Goal: Task Accomplishment & Management: Use online tool/utility

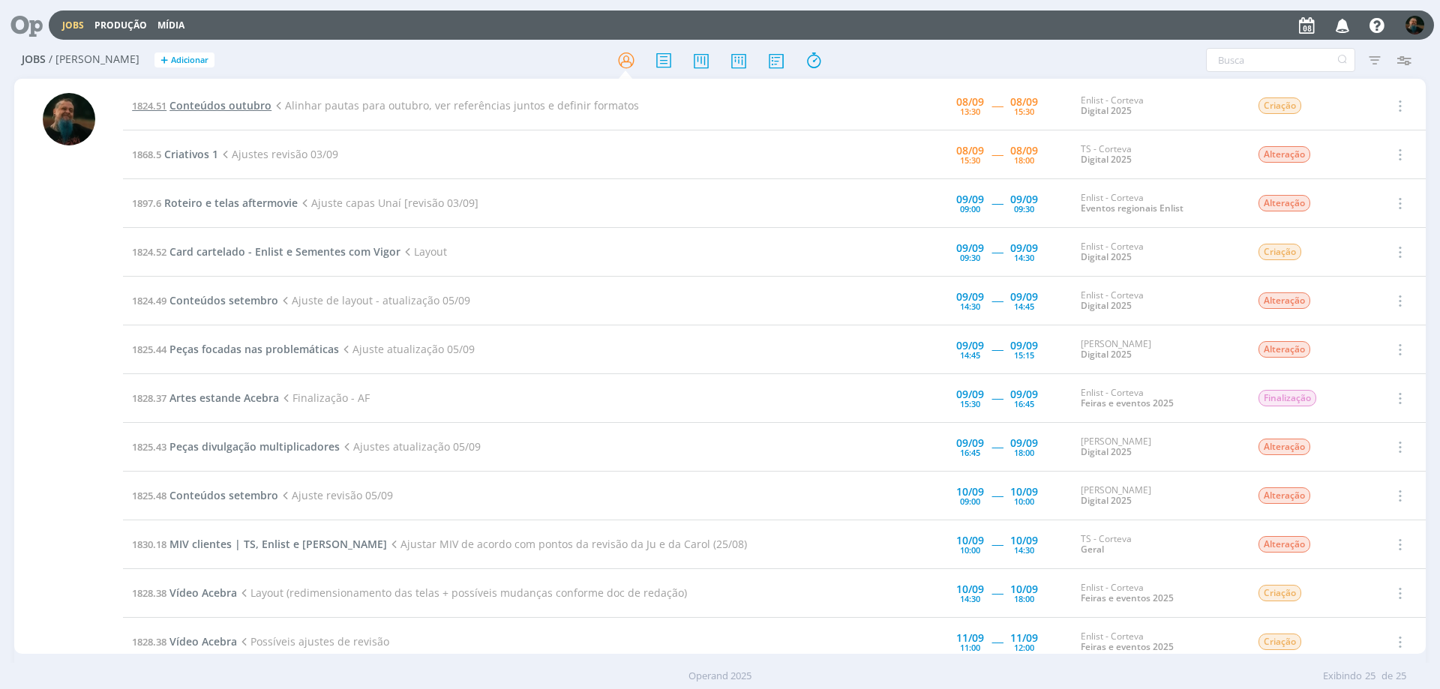
click at [242, 105] on span "Conteúdos outubro" at bounding box center [221, 105] width 102 height 14
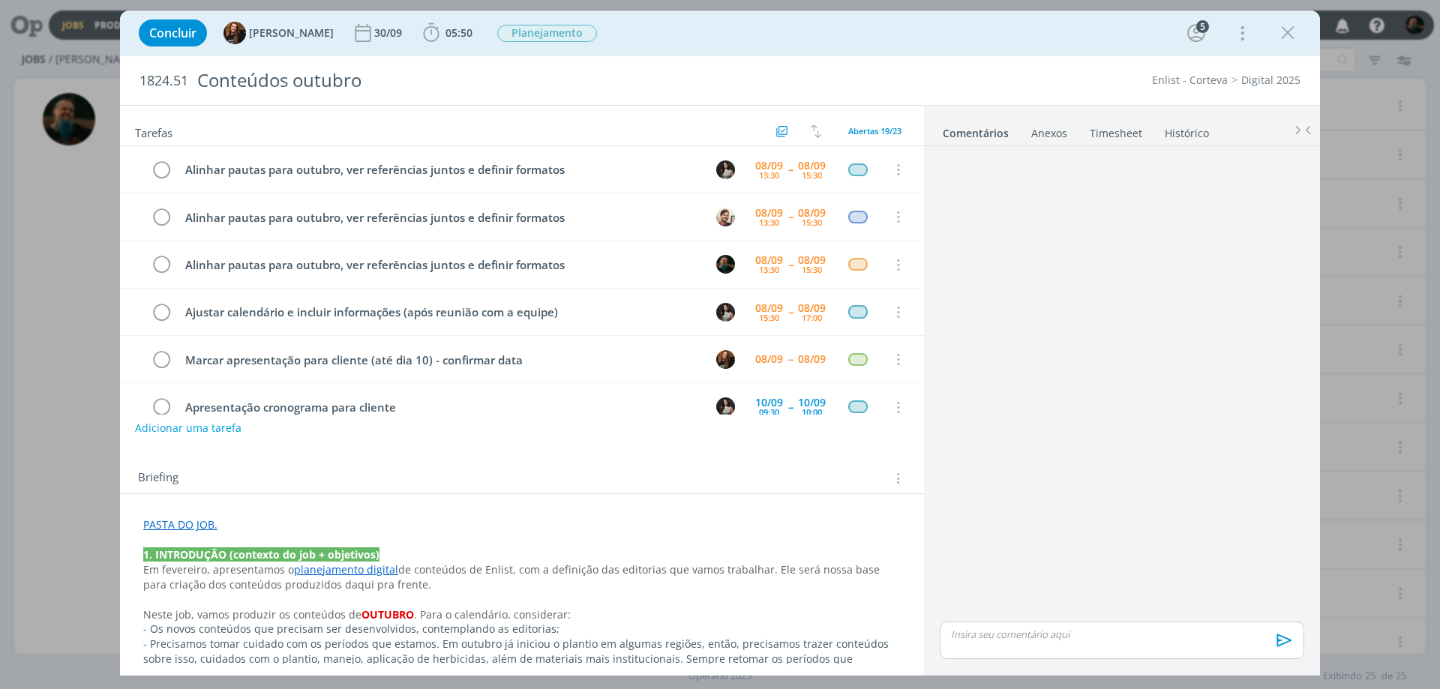
scroll to position [48, 0]
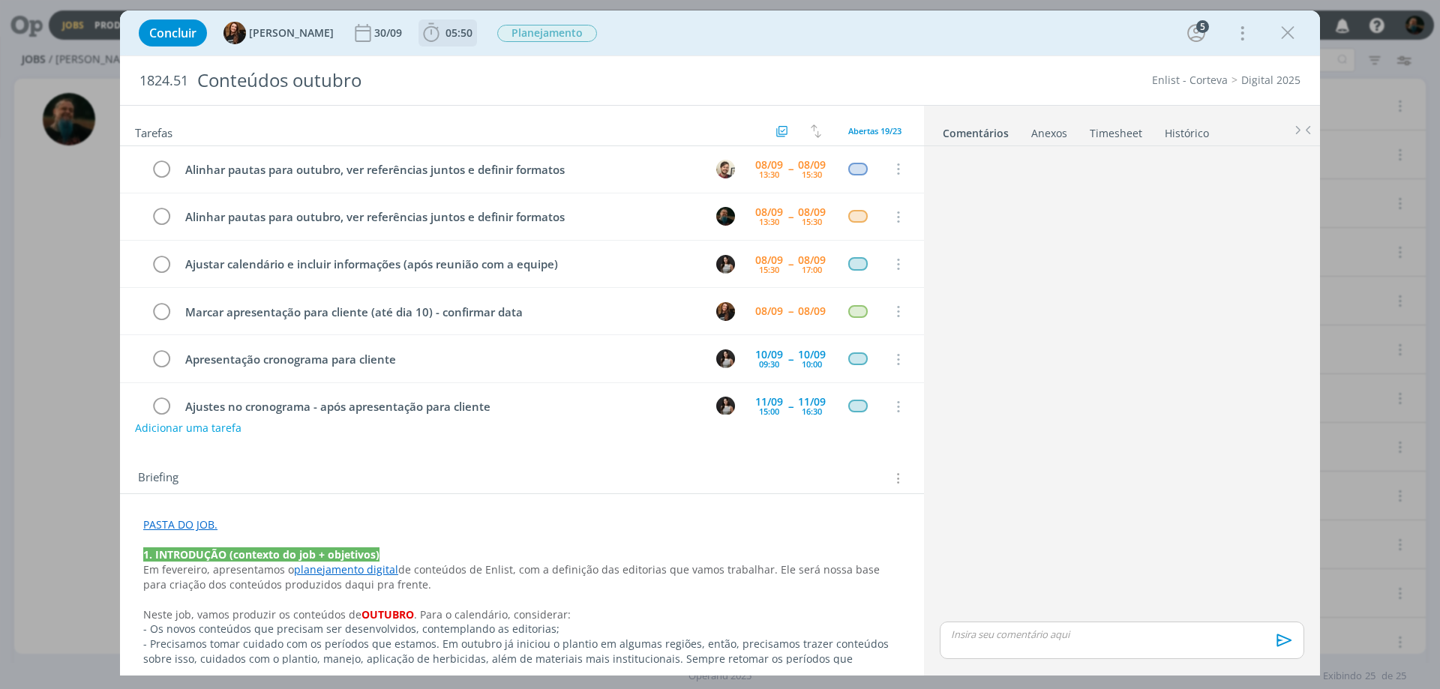
click at [446, 30] on span "05:50" at bounding box center [459, 33] width 27 height 14
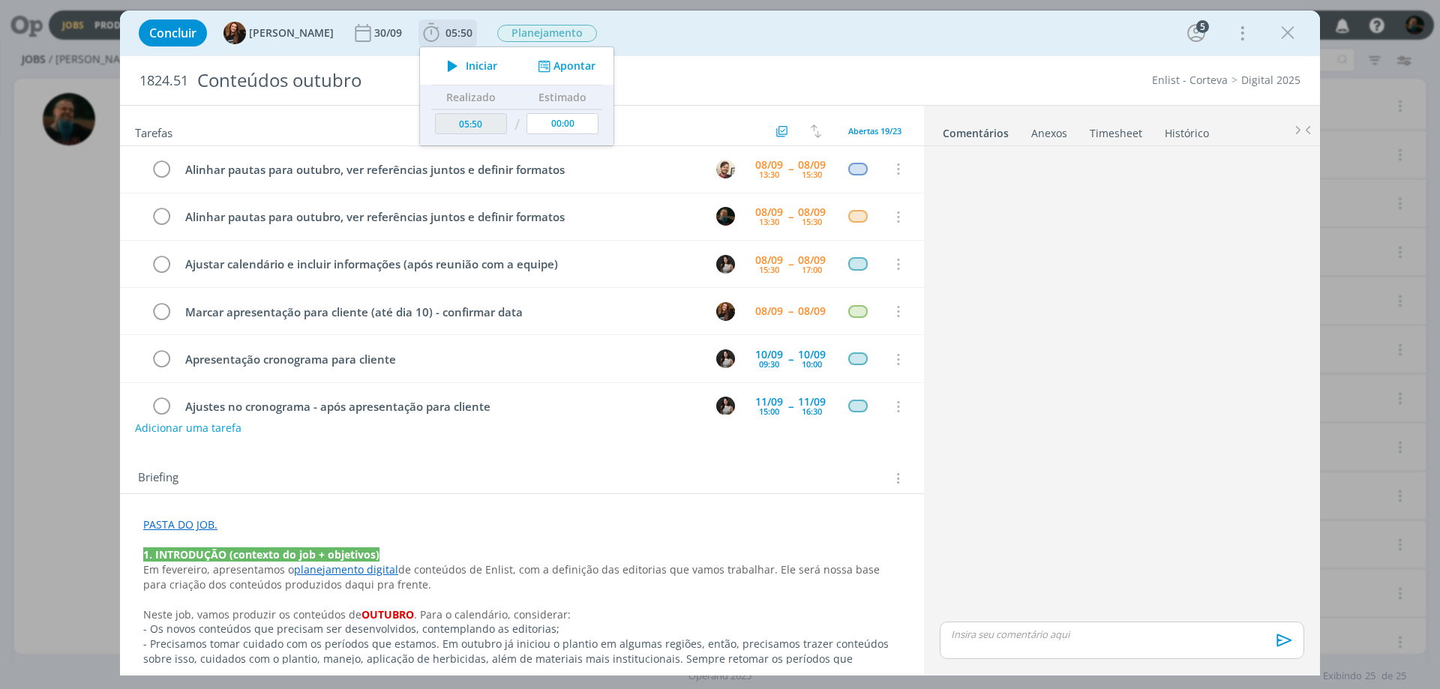
click at [468, 67] on span "Iniciar" at bounding box center [482, 66] width 32 height 11
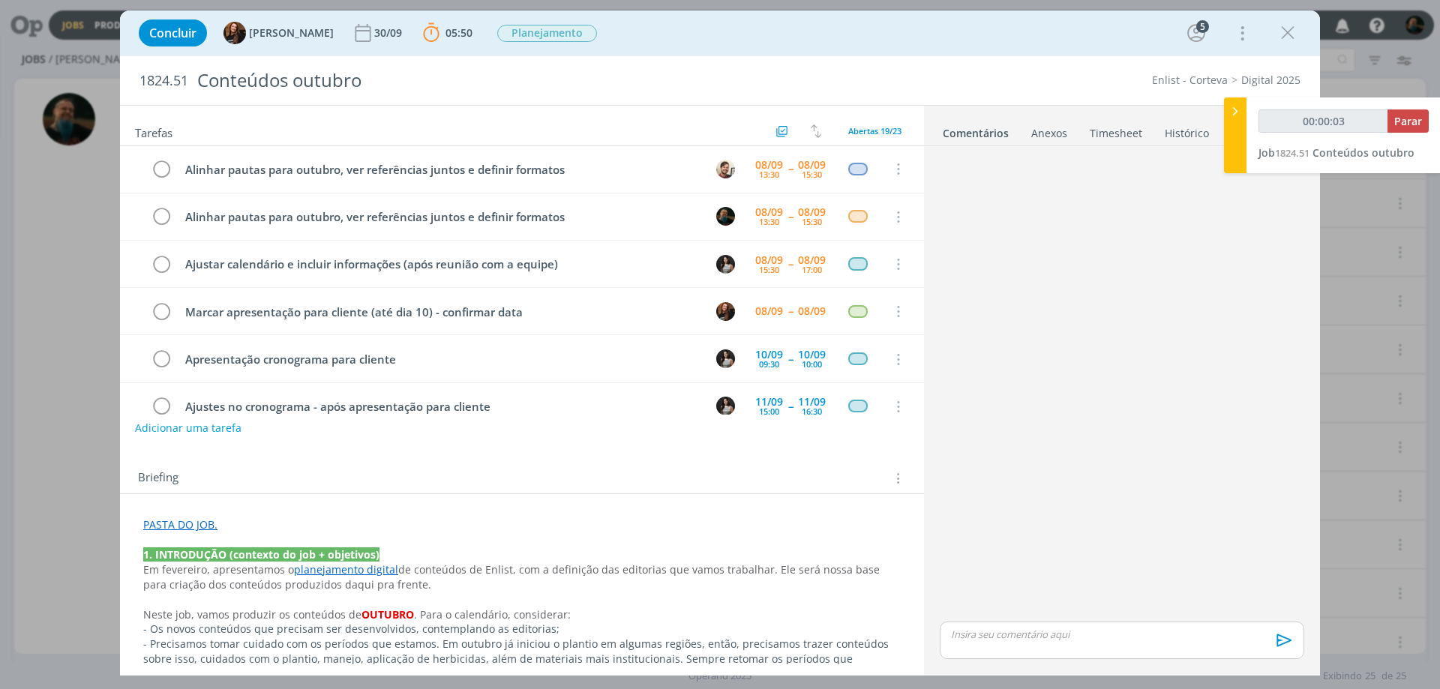
click at [1133, 136] on link "Timesheet" at bounding box center [1116, 130] width 54 height 22
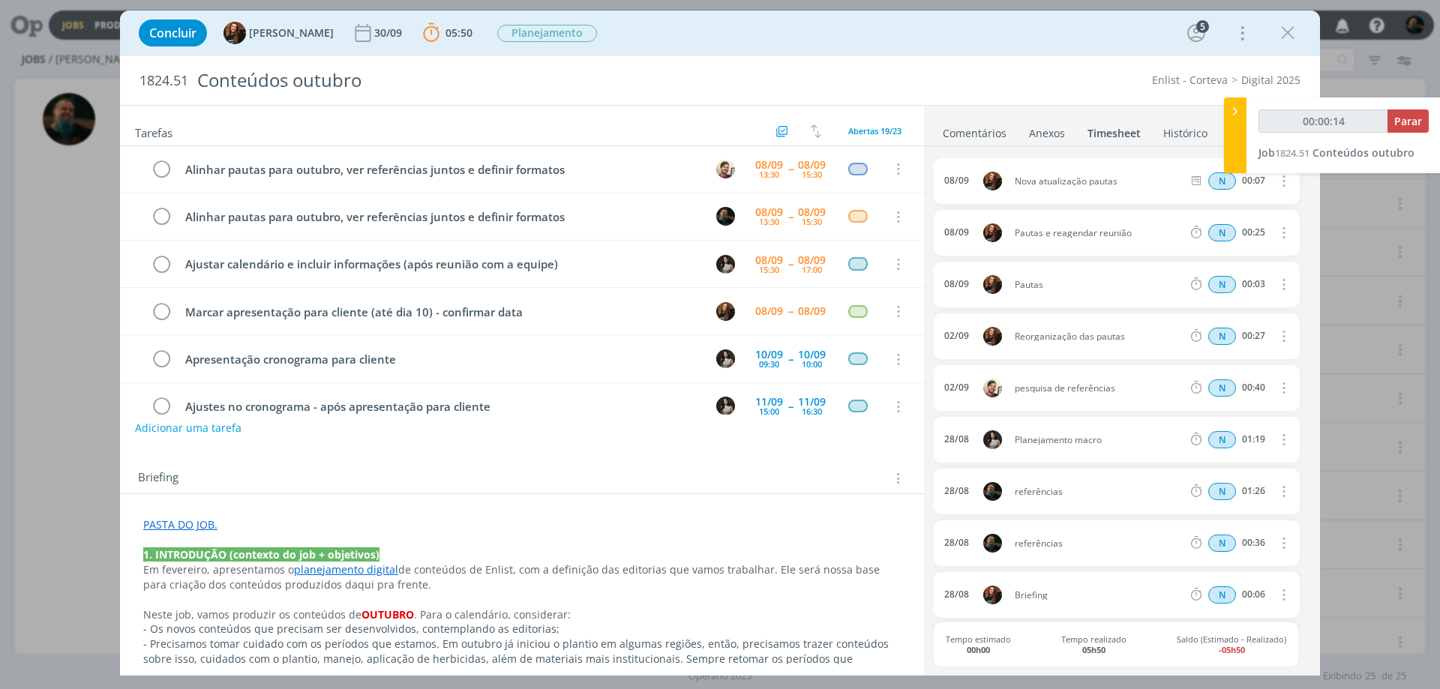
click at [977, 130] on link "Comentários" at bounding box center [974, 130] width 65 height 22
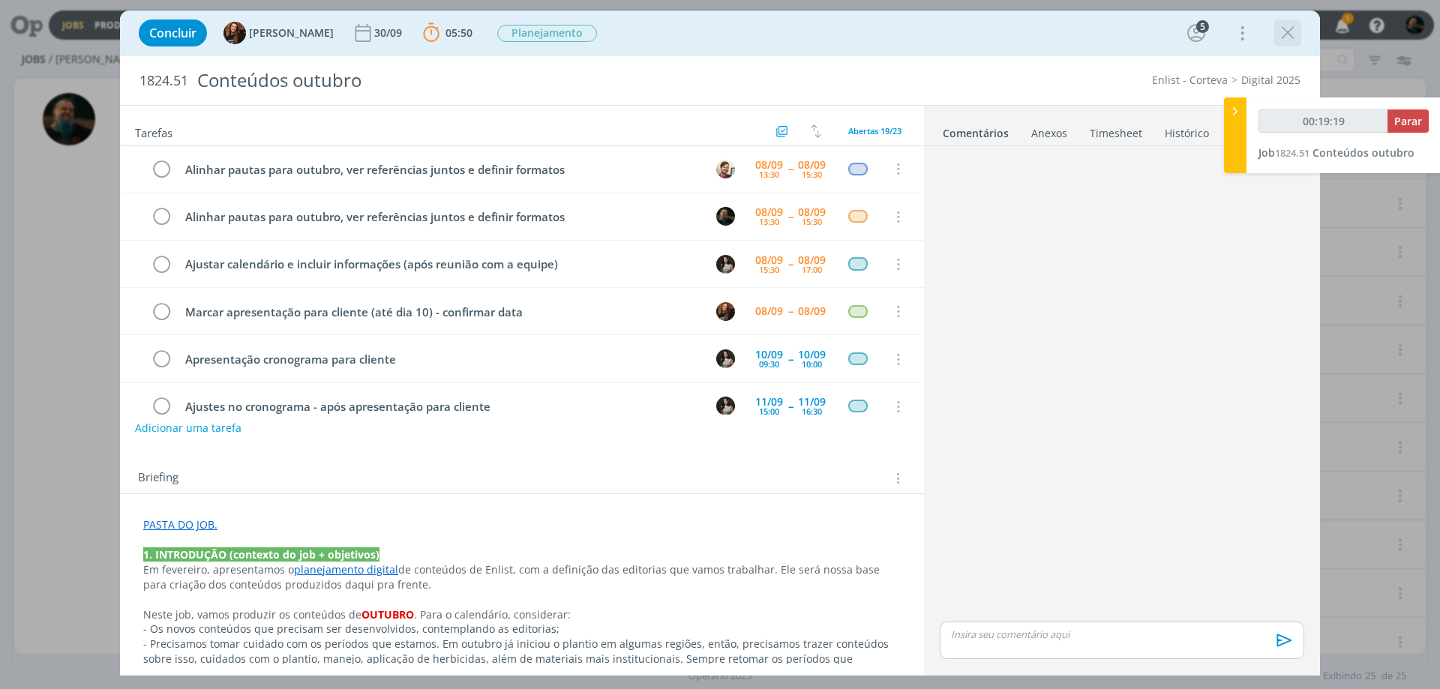
click at [1289, 32] on icon "dialog" at bounding box center [1288, 33] width 23 height 23
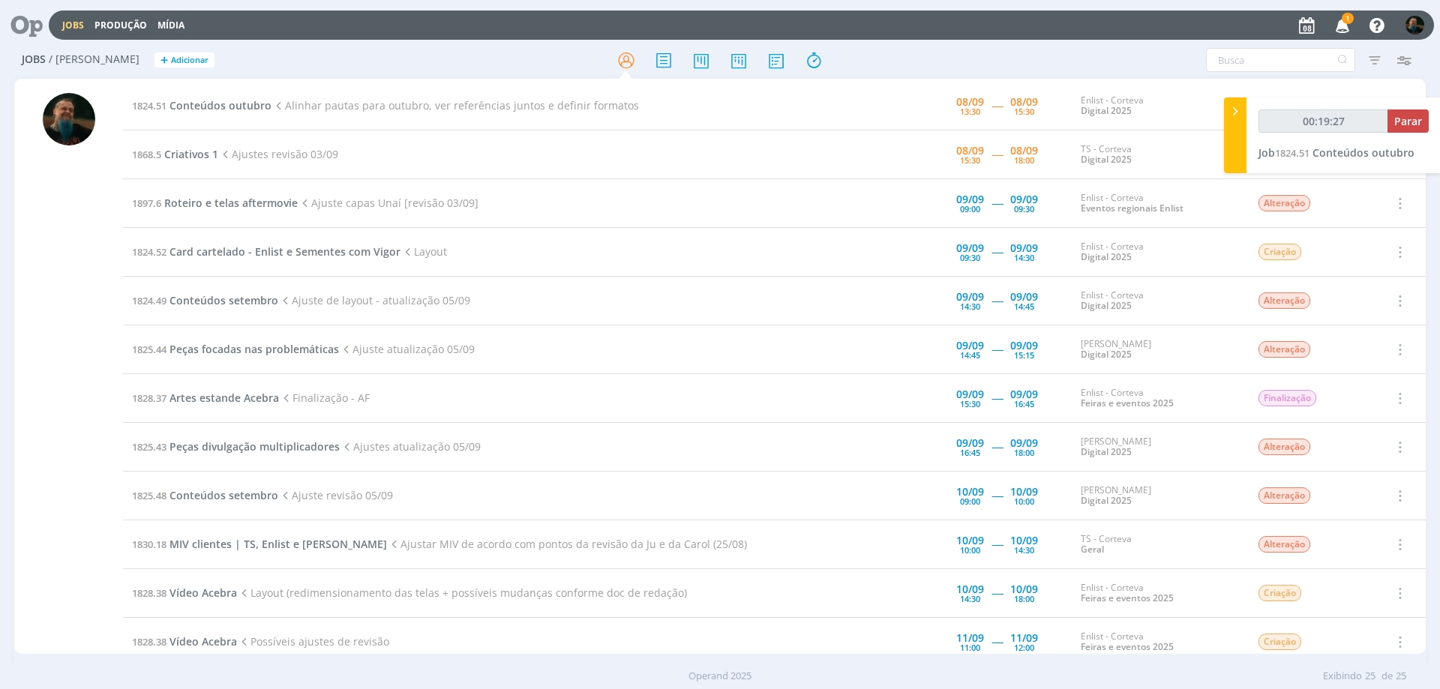
click at [1343, 25] on icon "button" at bounding box center [1343, 25] width 26 height 26
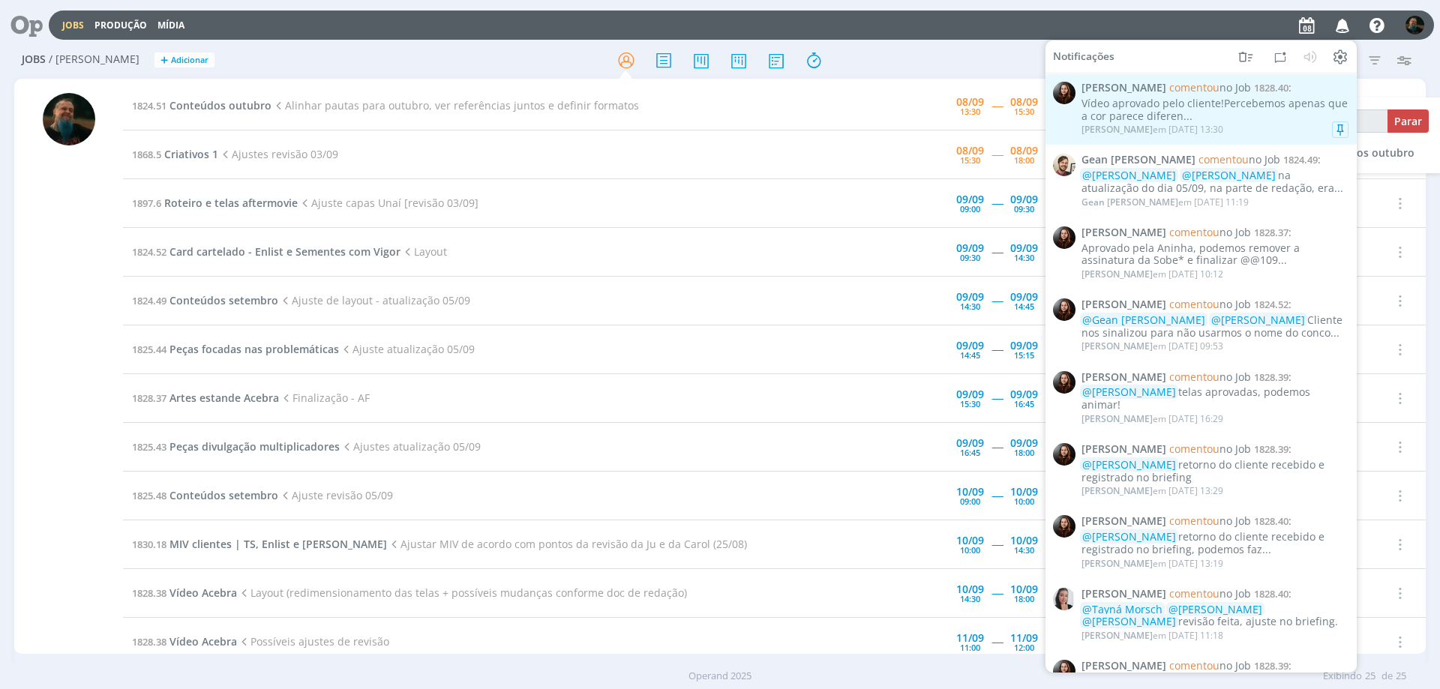
click at [1271, 125] on div "[PERSON_NAME] em [DATE] 13:30" at bounding box center [1215, 129] width 267 height 15
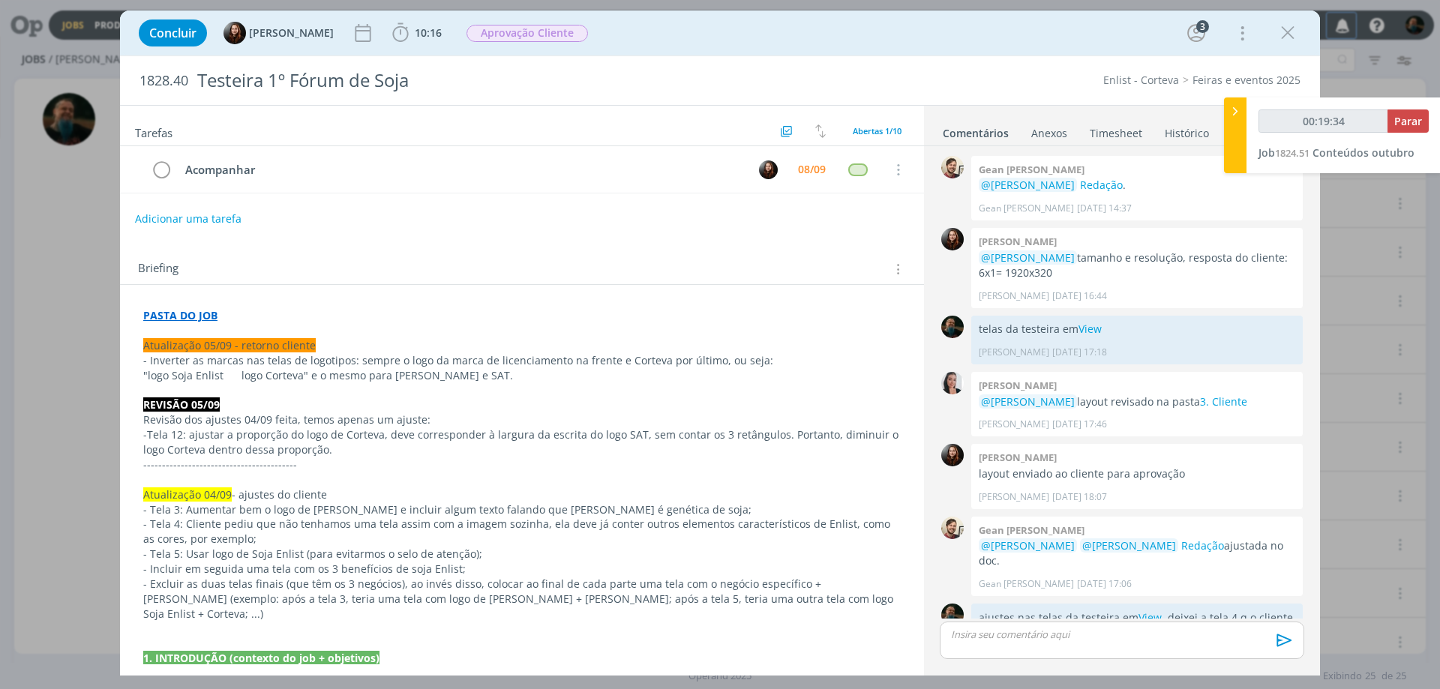
scroll to position [650, 0]
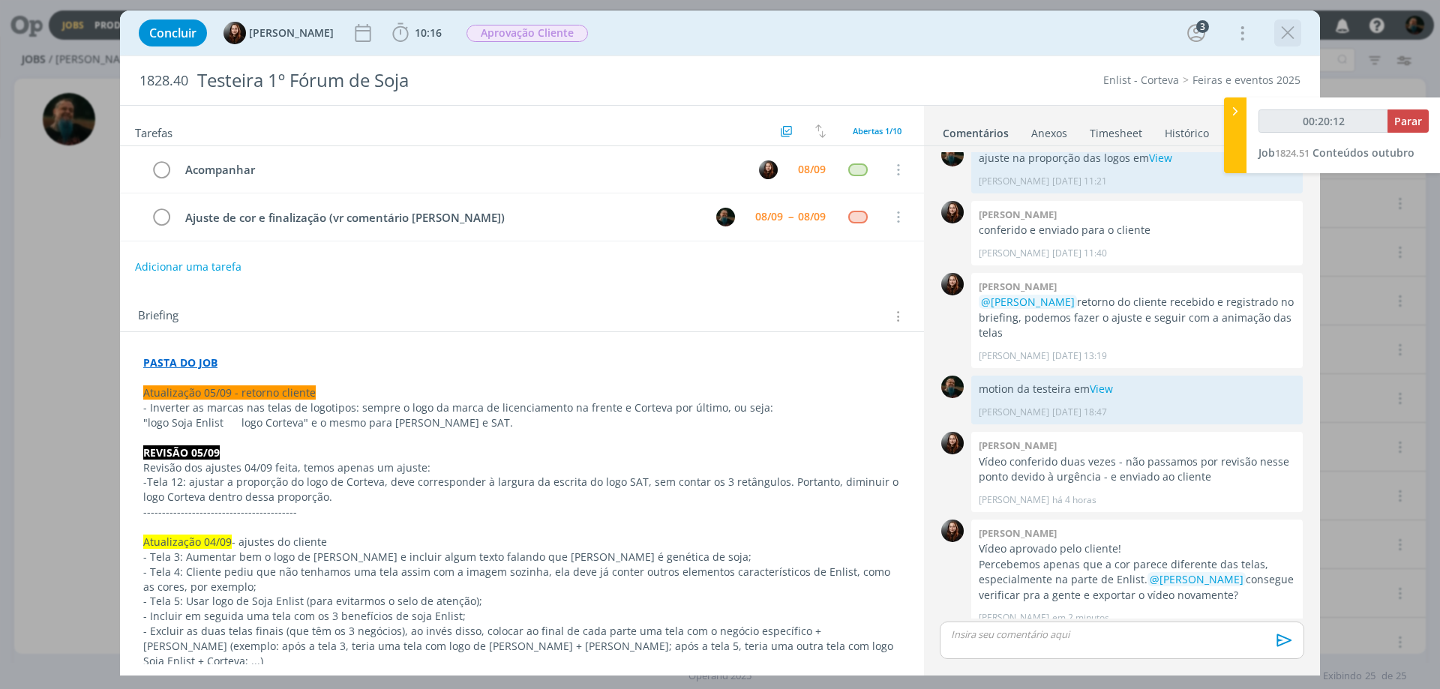
click at [1283, 33] on icon "dialog" at bounding box center [1288, 33] width 23 height 23
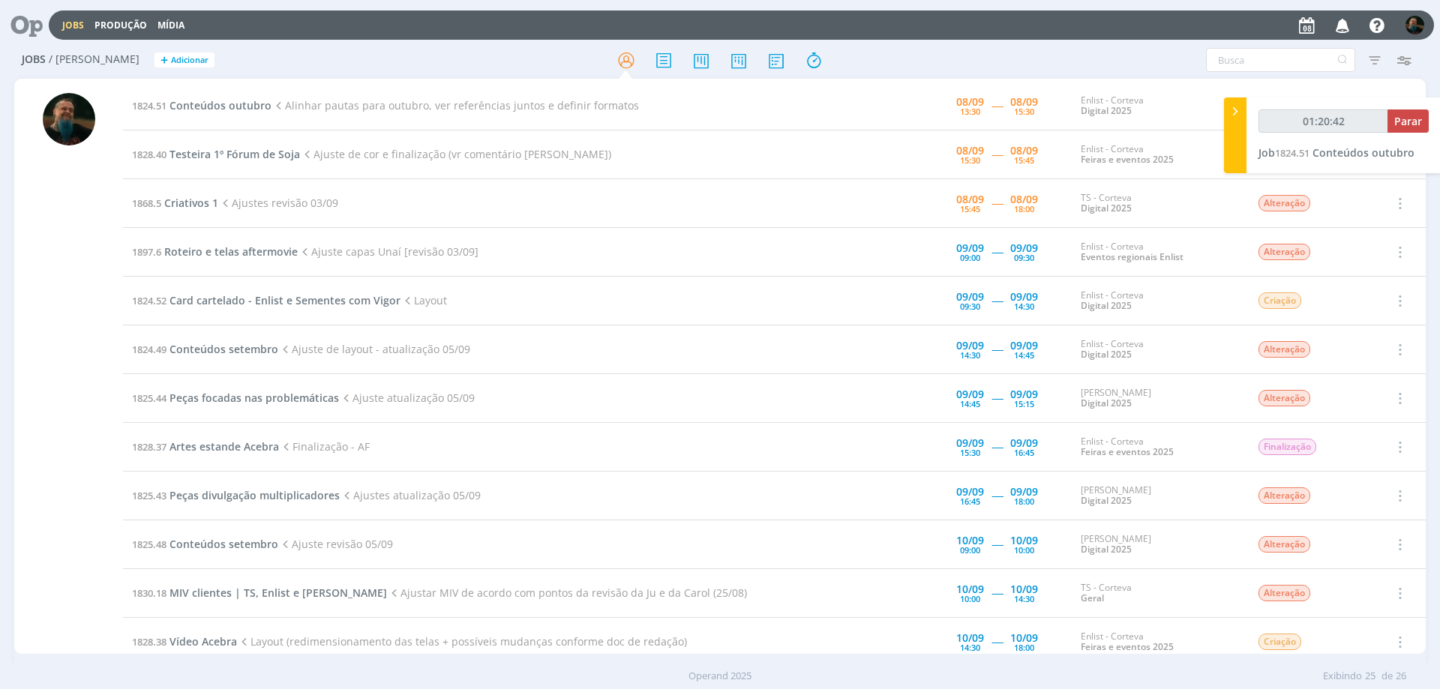
type input "01:21:42"
